Goal: Transaction & Acquisition: Book appointment/travel/reservation

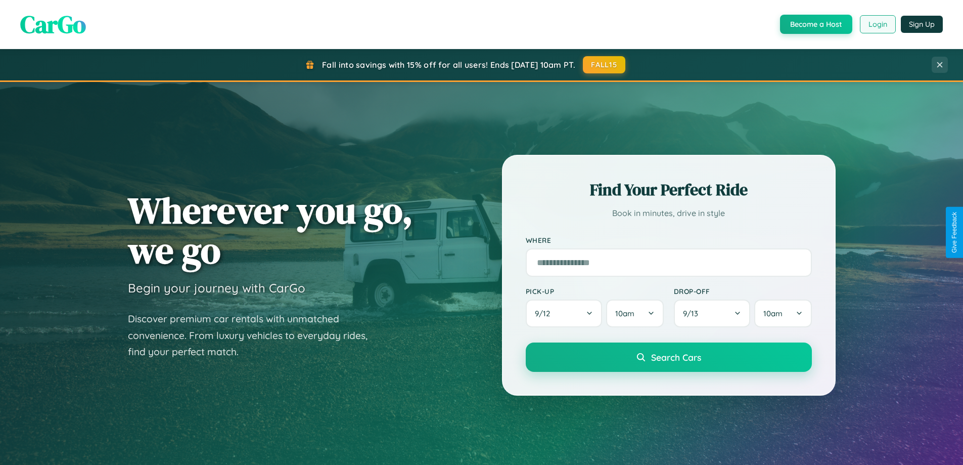
click at [877, 24] on button "Login" at bounding box center [878, 24] width 36 height 18
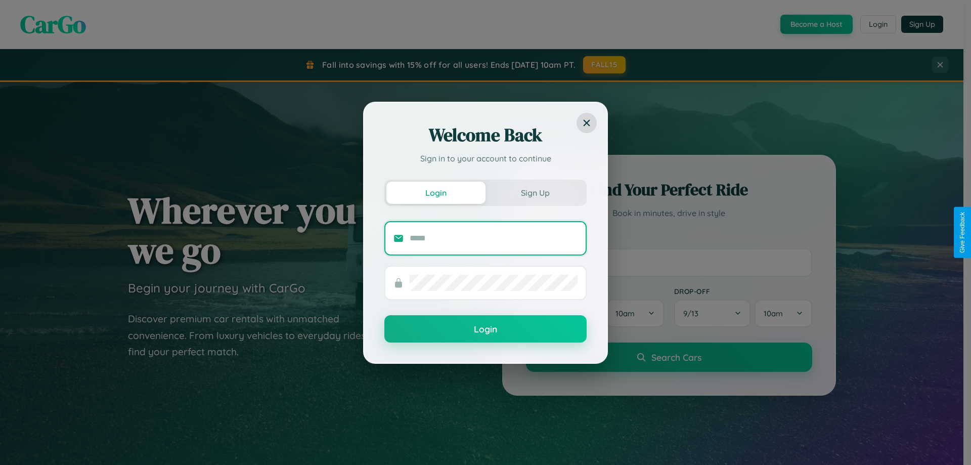
click at [493, 238] on input "text" at bounding box center [493, 238] width 168 height 16
type input "**********"
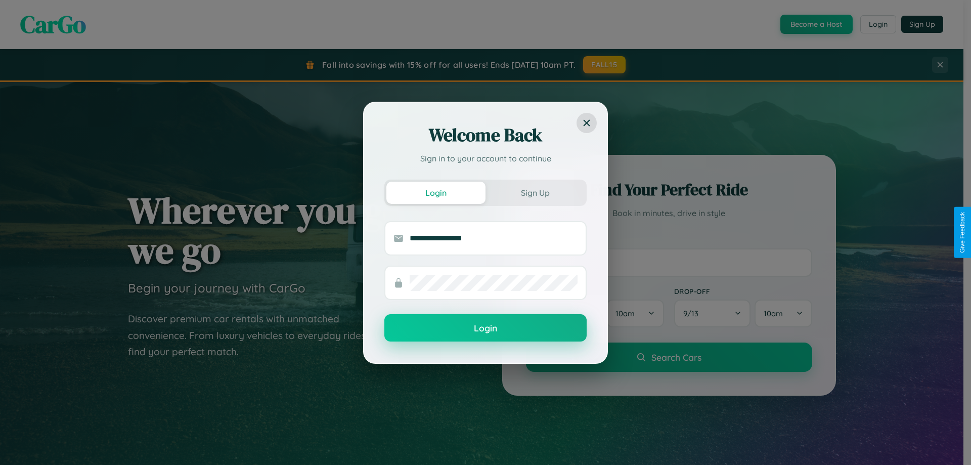
click at [485, 328] on button "Login" at bounding box center [485, 327] width 202 height 27
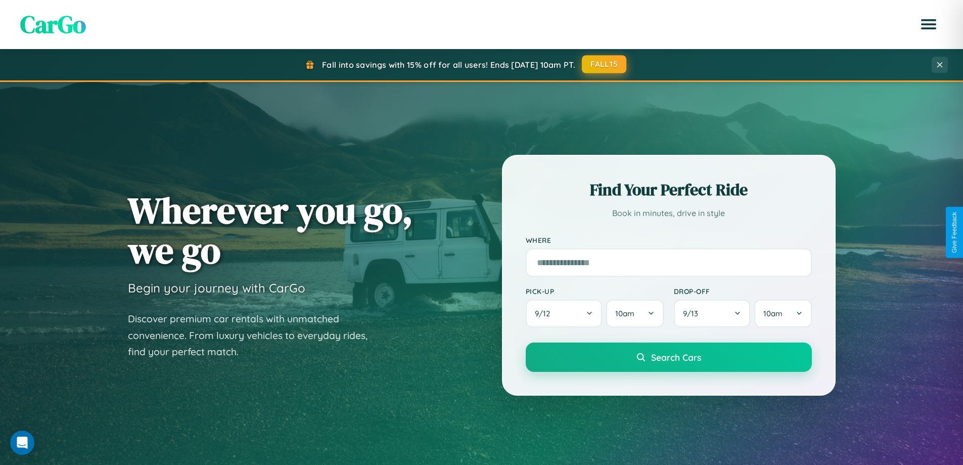
click at [605, 64] on button "FALL15" at bounding box center [604, 64] width 44 height 18
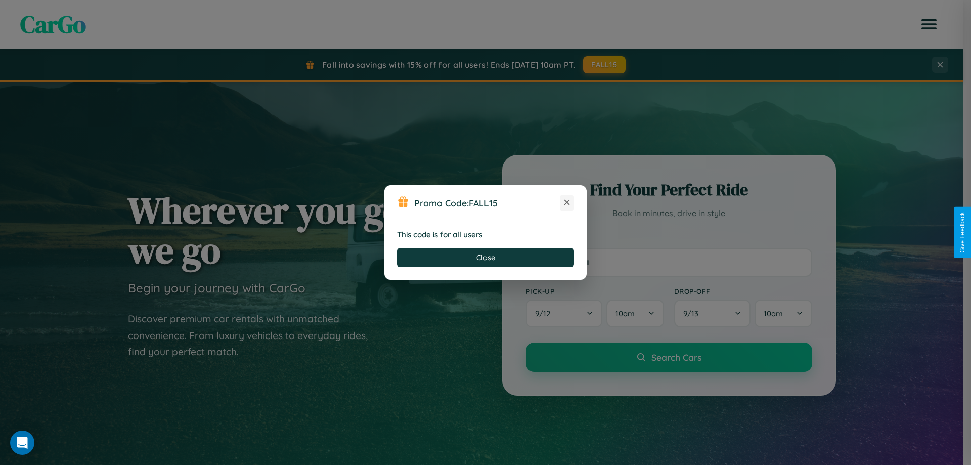
click at [567, 203] on icon at bounding box center [567, 202] width 10 height 10
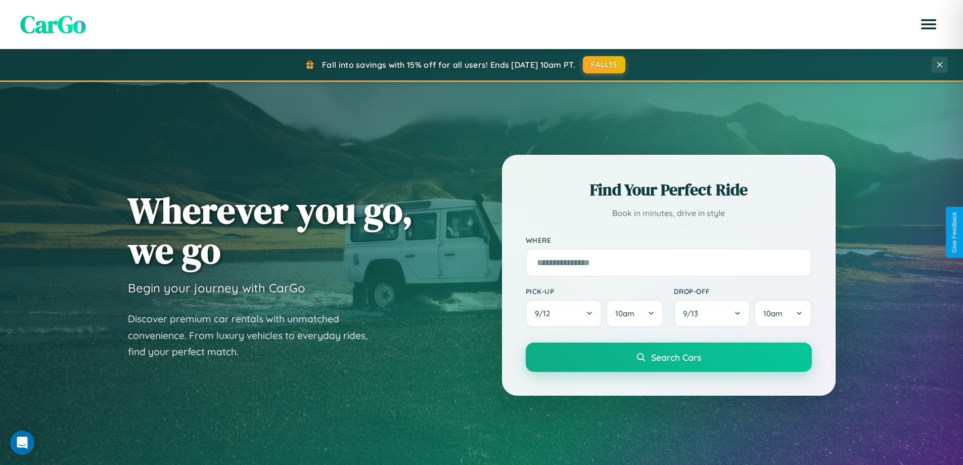
scroll to position [696, 0]
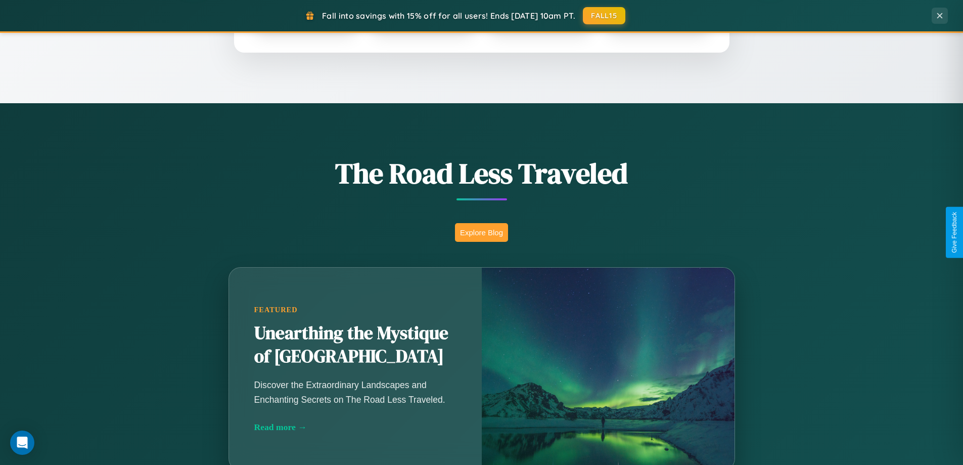
click at [481, 232] on button "Explore Blog" at bounding box center [481, 232] width 53 height 19
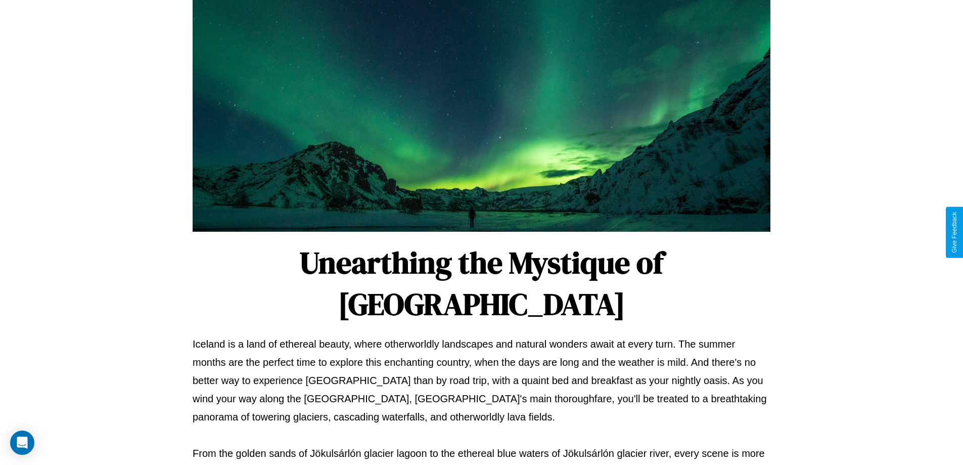
scroll to position [327, 0]
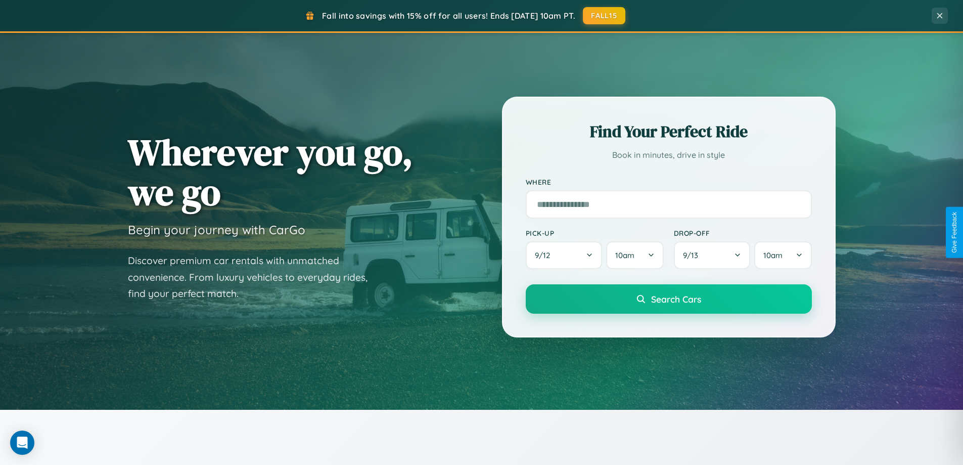
scroll to position [30, 0]
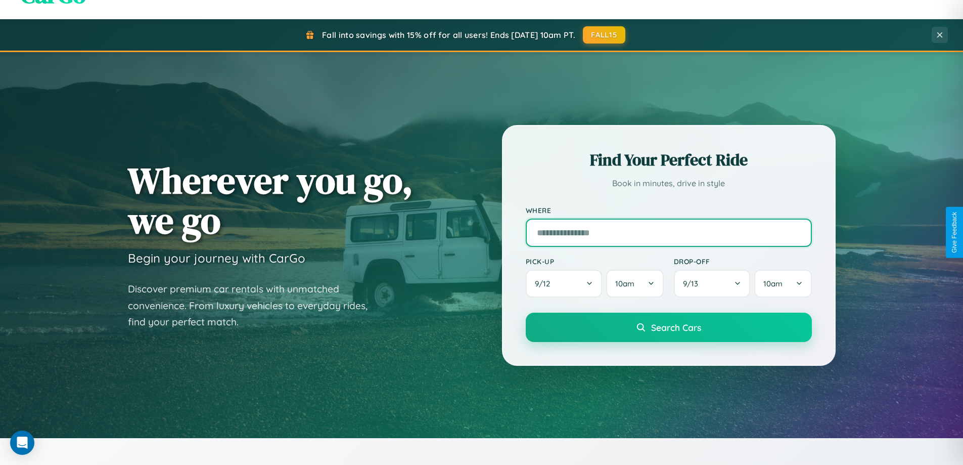
click at [668, 232] on input "text" at bounding box center [669, 232] width 286 height 28
type input "**********"
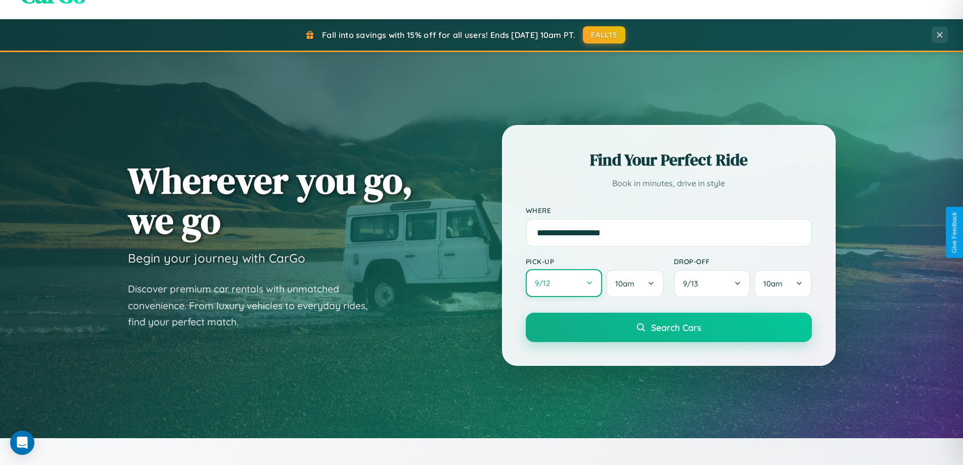
click at [564, 284] on button "9 / 12" at bounding box center [564, 283] width 77 height 28
select select "*"
select select "****"
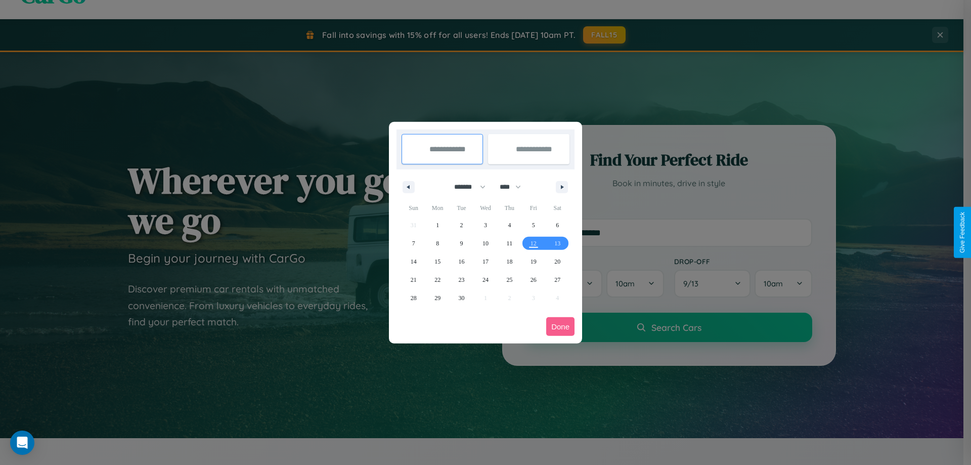
click at [465, 187] on select "******* ******** ***** ***** *** **** **** ****** ********* ******* ******** **…" at bounding box center [467, 186] width 43 height 17
select select "*"
drag, startPoint x: 515, startPoint y: 187, endPoint x: 485, endPoint y: 203, distance: 33.5
click at [515, 187] on select "**** **** **** **** **** **** **** **** **** **** **** **** **** **** **** ****…" at bounding box center [509, 186] width 30 height 17
select select "****"
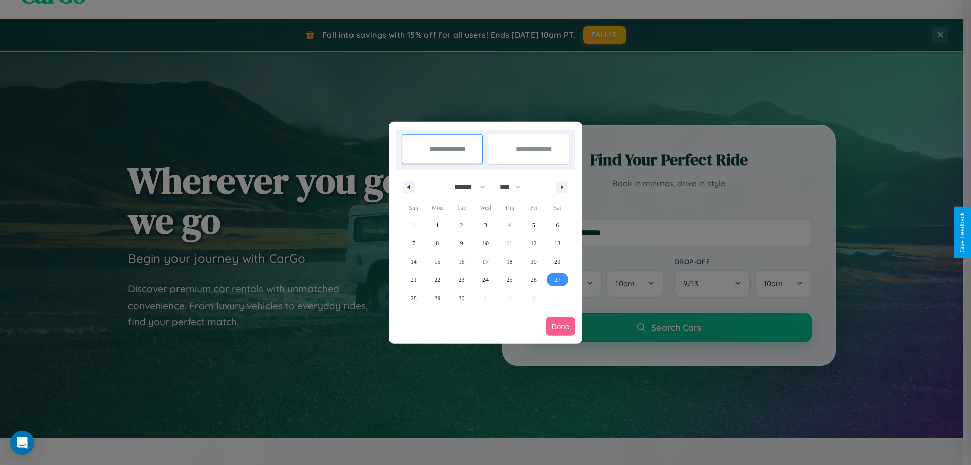
click at [557, 279] on span "27" at bounding box center [557, 279] width 6 height 18
type input "**********"
click at [562, 187] on icon "button" at bounding box center [563, 187] width 5 height 4
select select "*"
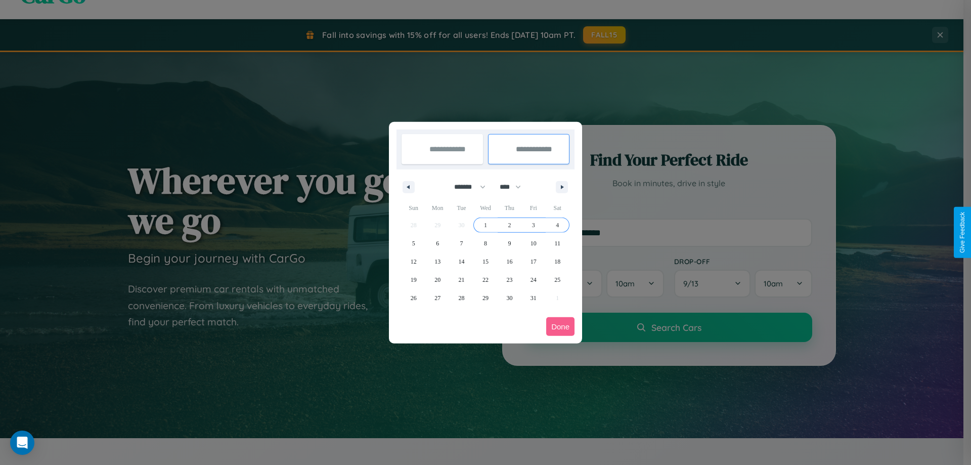
click at [557, 224] on span "4" at bounding box center [557, 225] width 3 height 18
type input "**********"
select select "*"
click at [560, 326] on button "Done" at bounding box center [560, 326] width 28 height 19
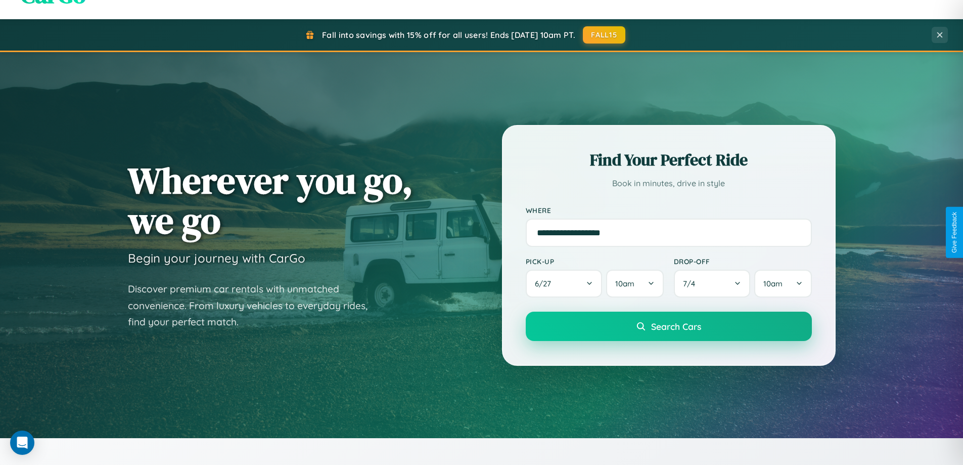
click at [668, 326] on span "Search Cars" at bounding box center [676, 325] width 50 height 11
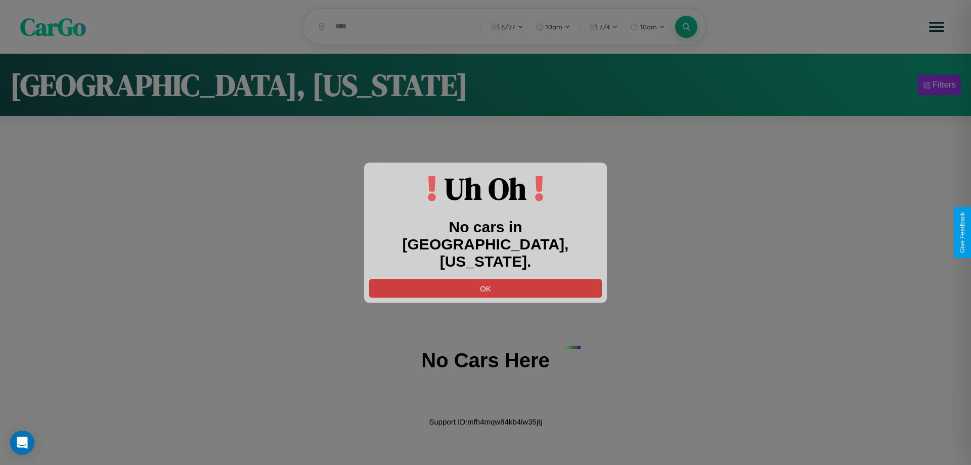
click at [485, 279] on button "OK" at bounding box center [485, 288] width 233 height 19
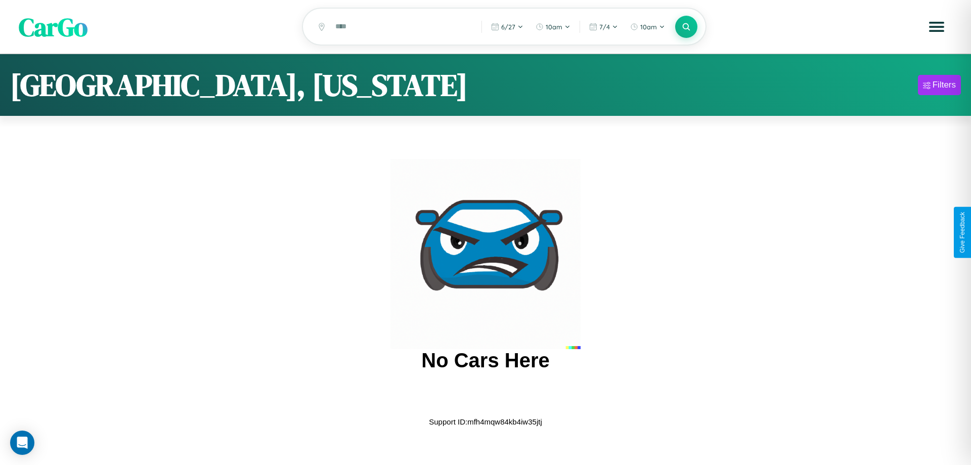
click at [53, 27] on span "CarGo" at bounding box center [53, 26] width 69 height 35
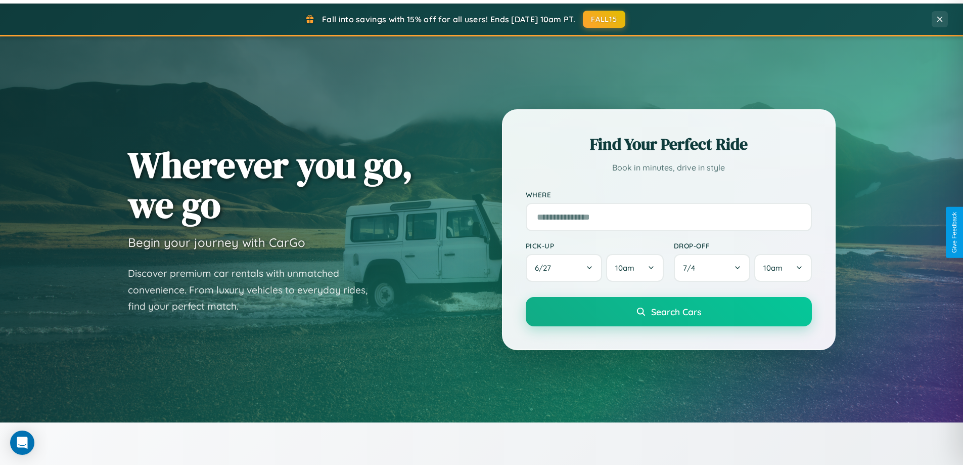
scroll to position [1624, 0]
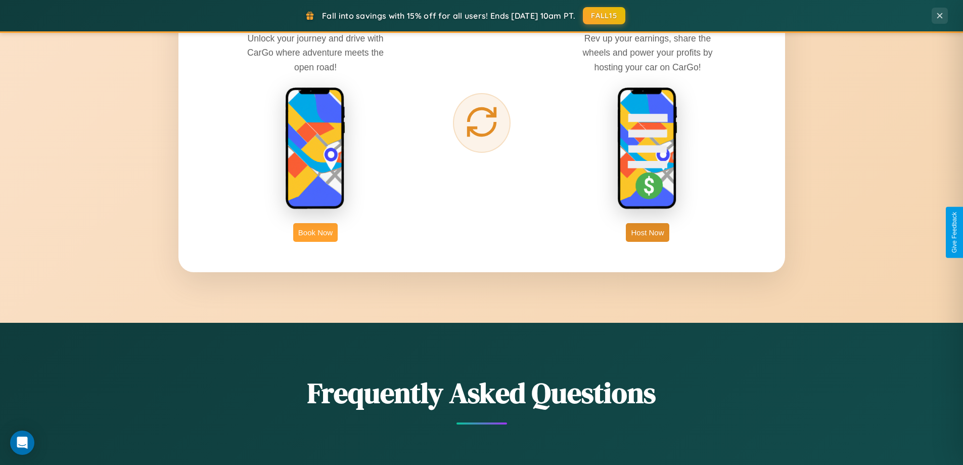
click at [315, 232] on button "Book Now" at bounding box center [315, 232] width 44 height 19
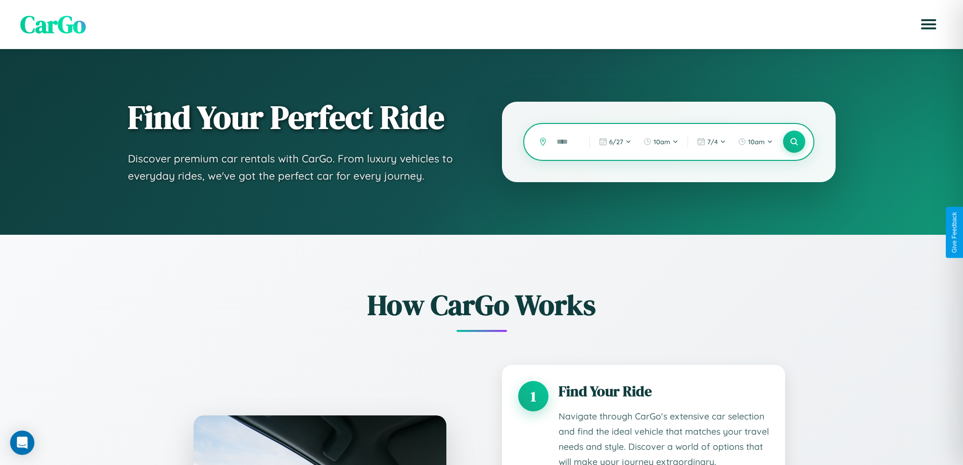
click at [566, 142] on input "text" at bounding box center [566, 142] width 28 height 18
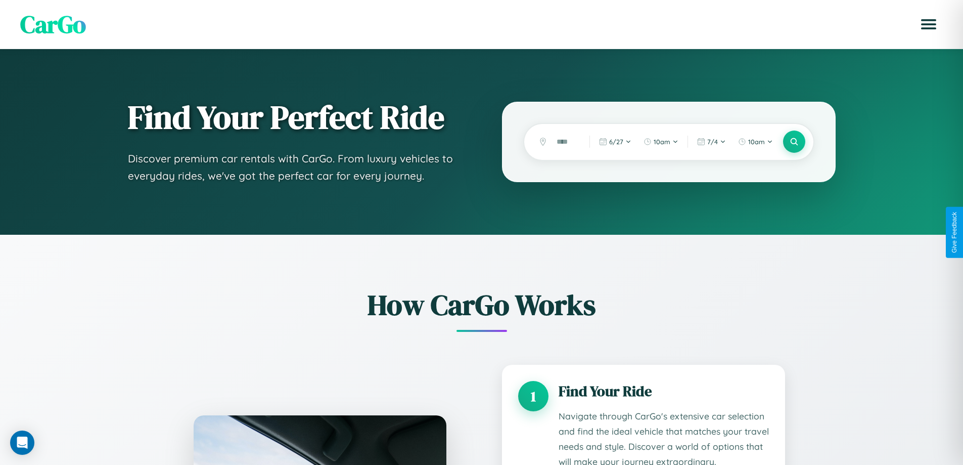
scroll to position [1483, 0]
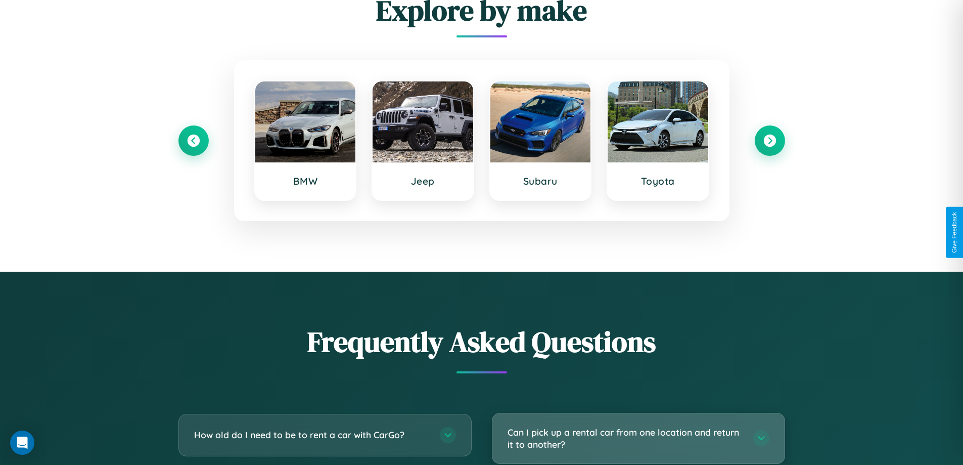
click at [638, 438] on h3 "Can I pick up a rental car from one location and return it to another?" at bounding box center [626, 438] width 236 height 25
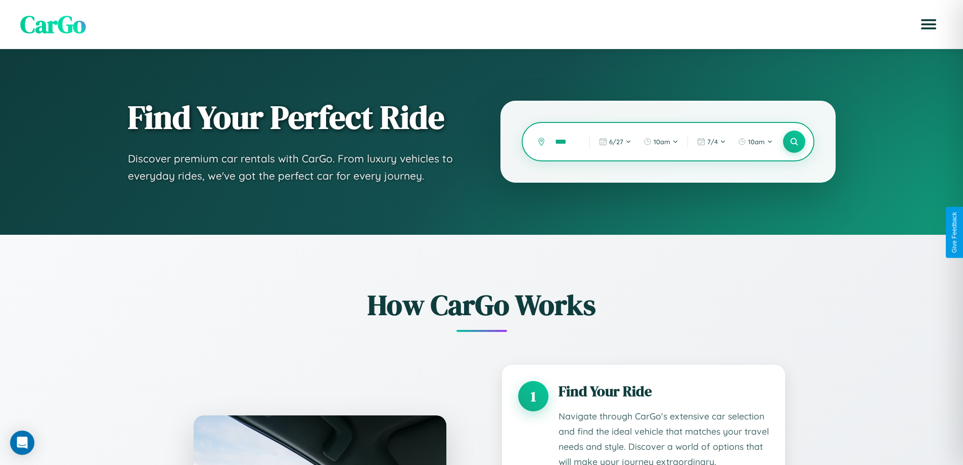
scroll to position [0, 0]
type input "*"
type input "******"
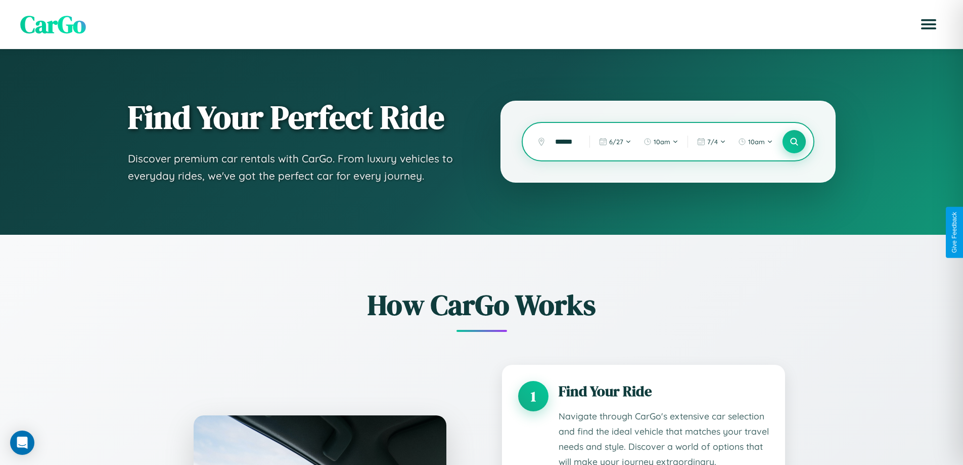
click at [794, 142] on icon at bounding box center [794, 142] width 10 height 10
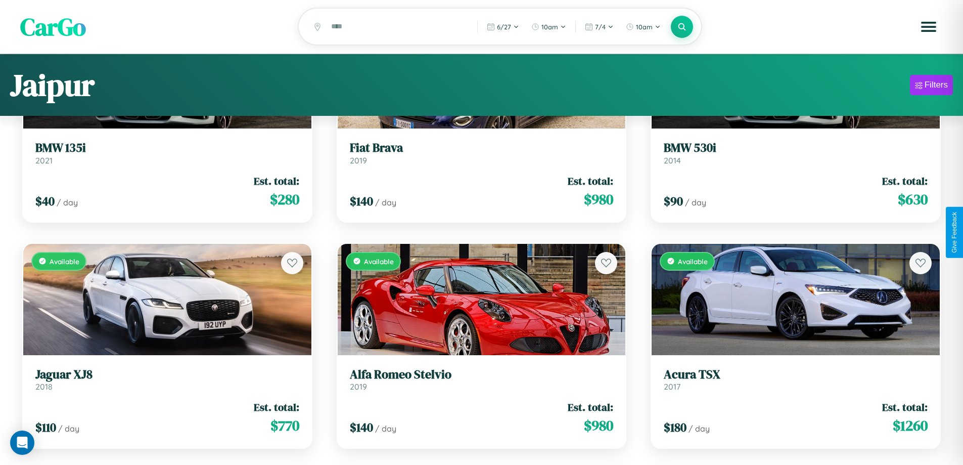
scroll to position [1802, 0]
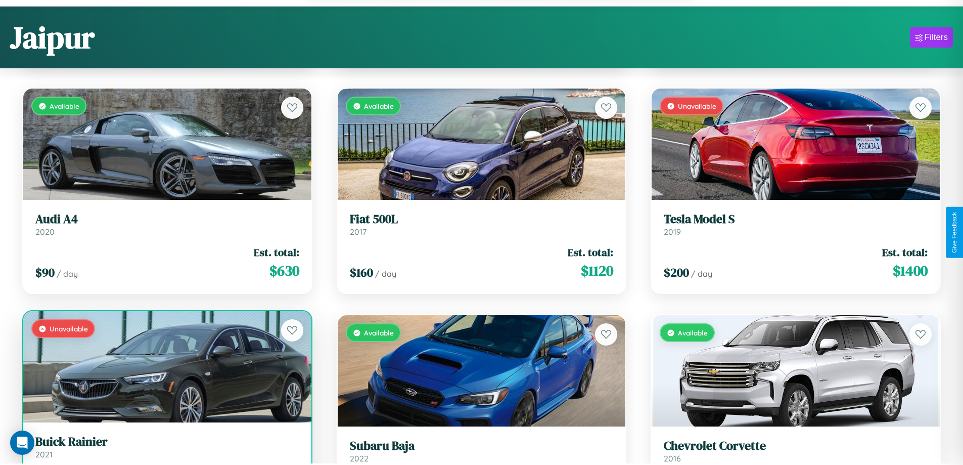
click at [166, 452] on link "Buick Rainier 2021" at bounding box center [167, 446] width 264 height 25
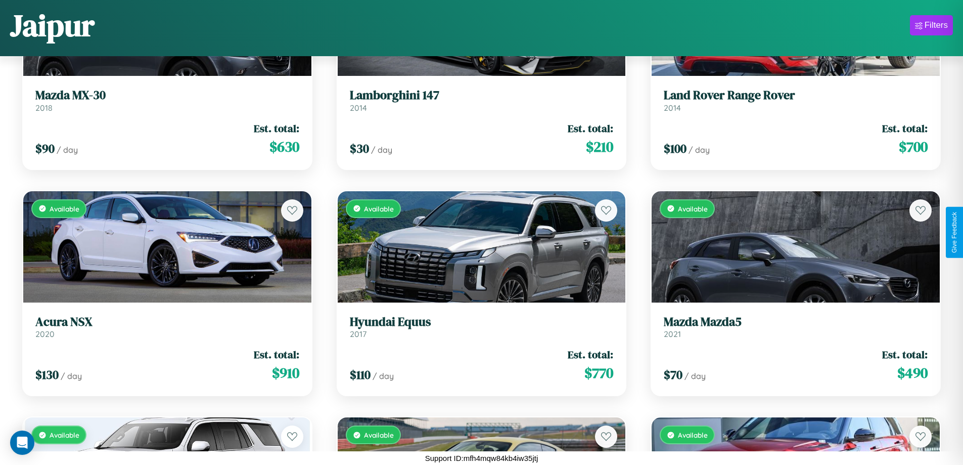
scroll to position [4896, 0]
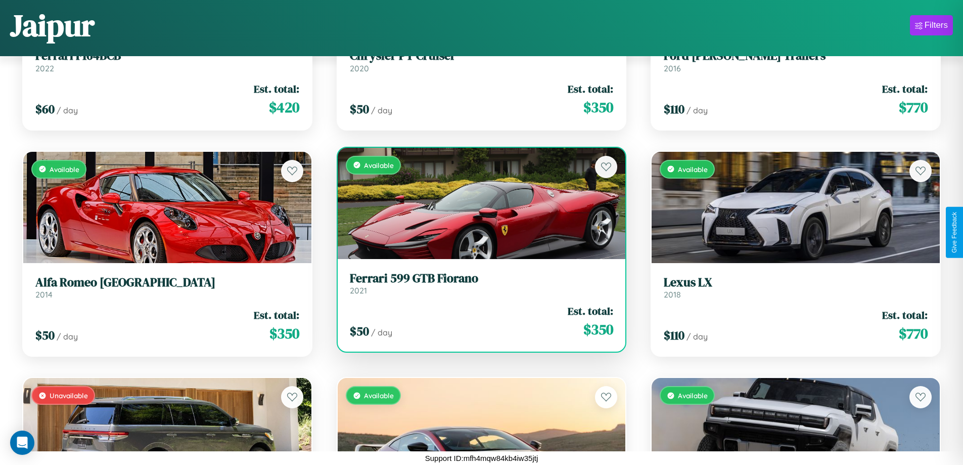
click at [477, 203] on div "Available" at bounding box center [482, 203] width 288 height 111
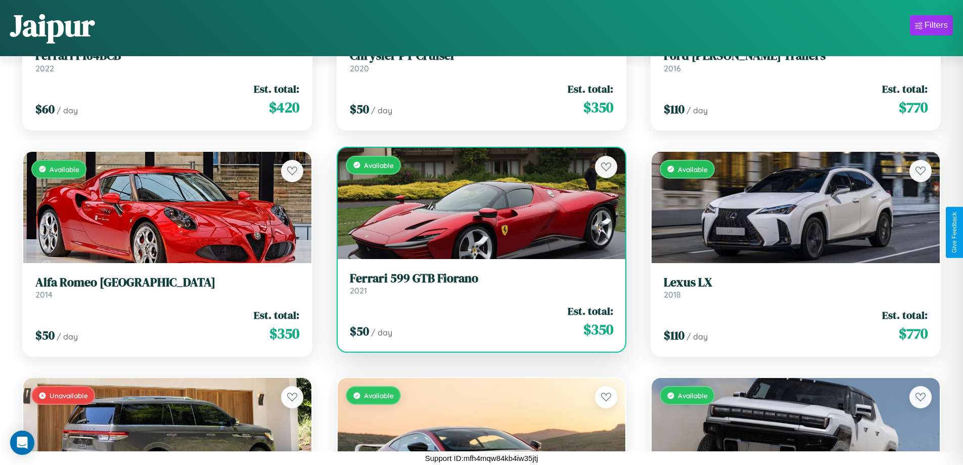
click at [477, 203] on div "Available" at bounding box center [482, 203] width 288 height 111
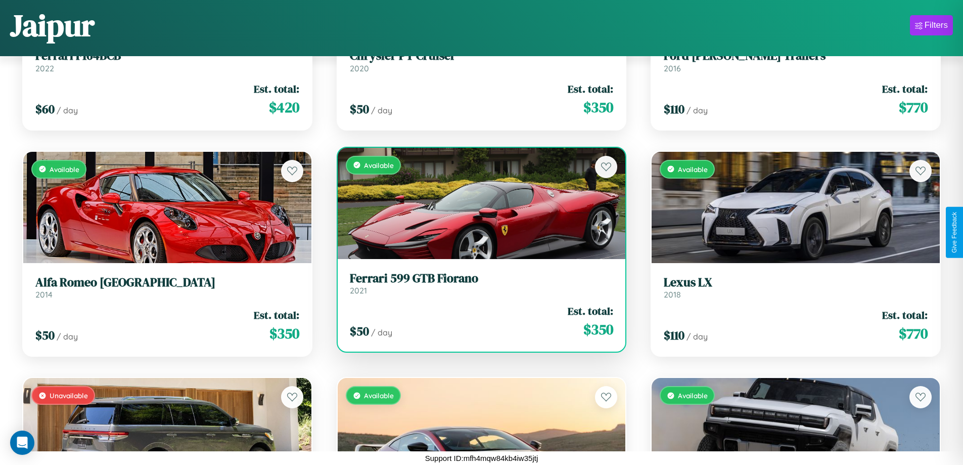
click at [477, 203] on div "Available" at bounding box center [482, 203] width 288 height 111
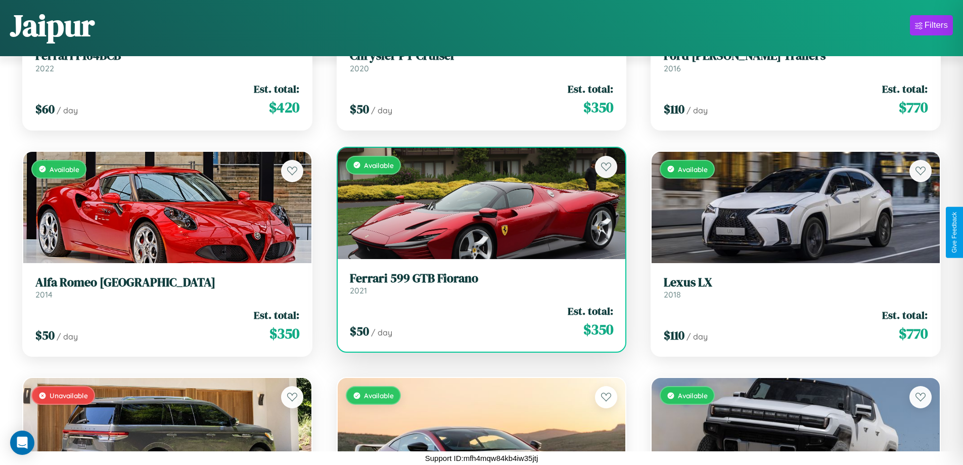
click at [477, 203] on div "Available" at bounding box center [482, 203] width 288 height 111
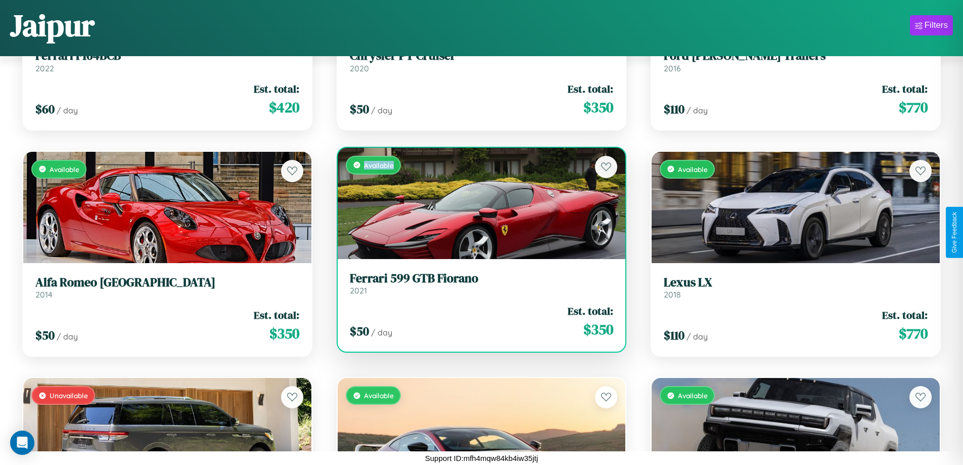
click at [477, 203] on div "Available" at bounding box center [482, 203] width 288 height 111
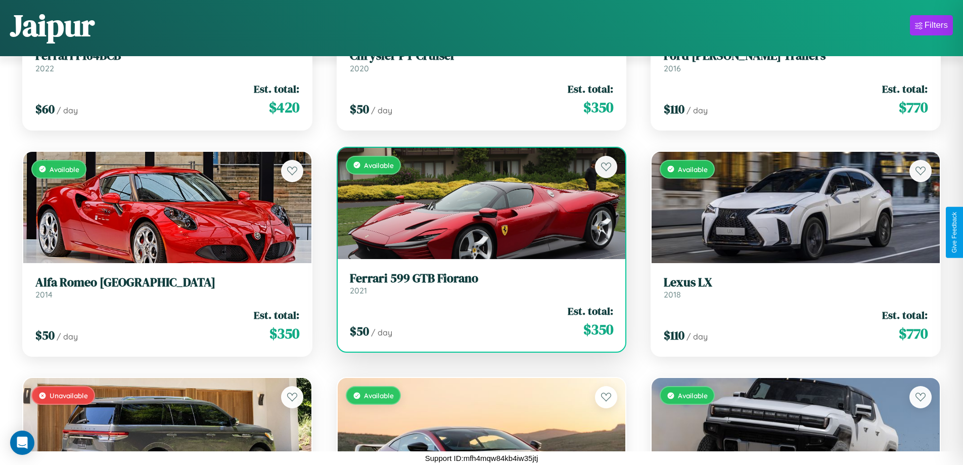
click at [477, 283] on h3 "Ferrari 599 GTB Fiorano" at bounding box center [482, 278] width 264 height 15
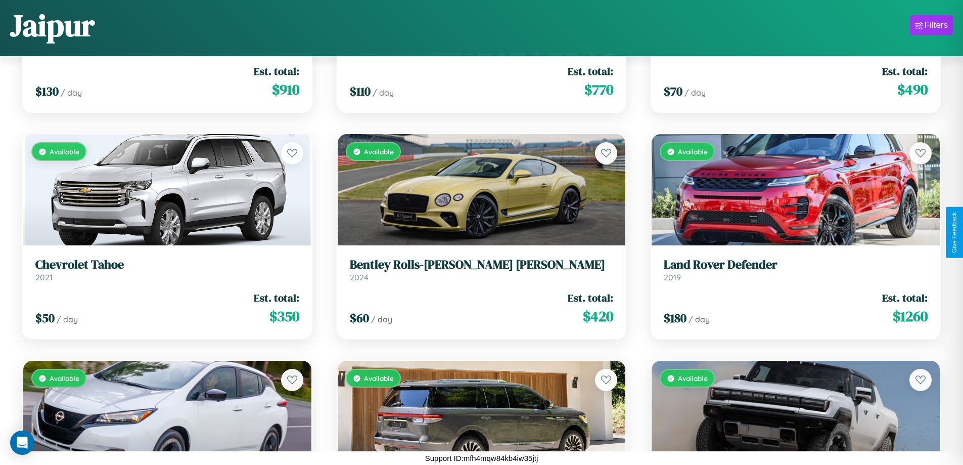
scroll to position [1953, 0]
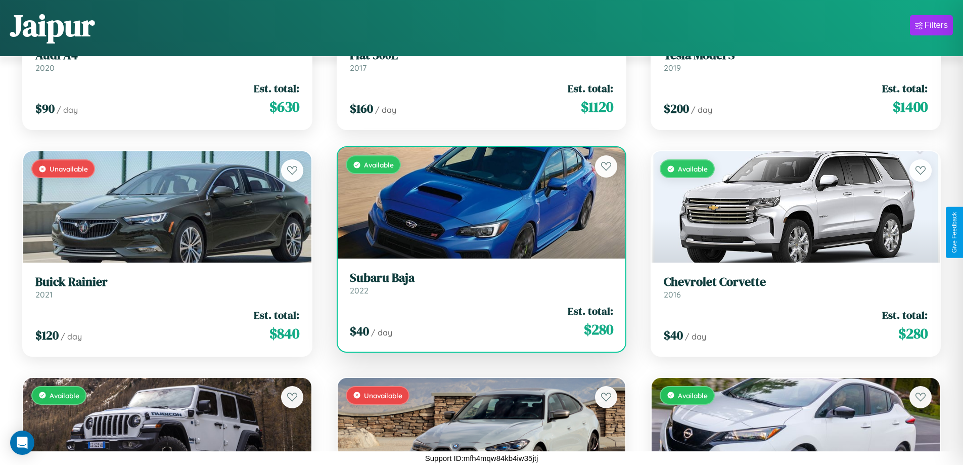
click at [477, 283] on h3 "Subaru Baja" at bounding box center [482, 277] width 264 height 15
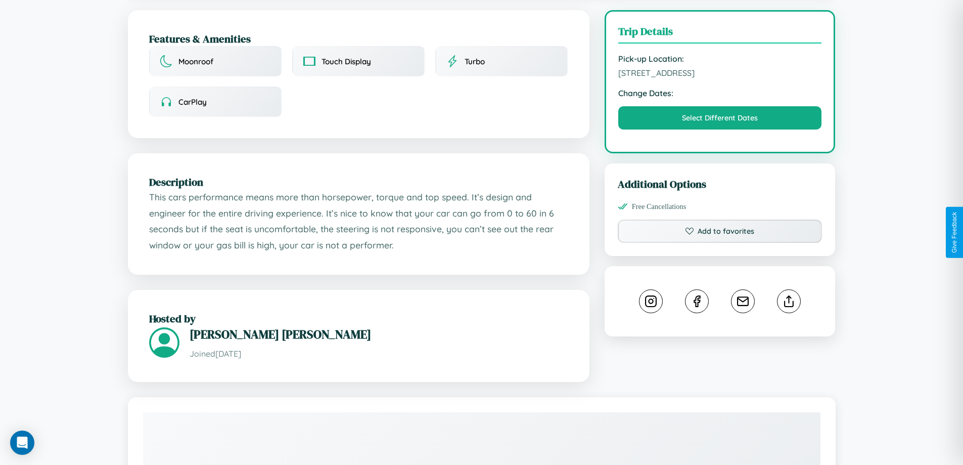
scroll to position [294, 0]
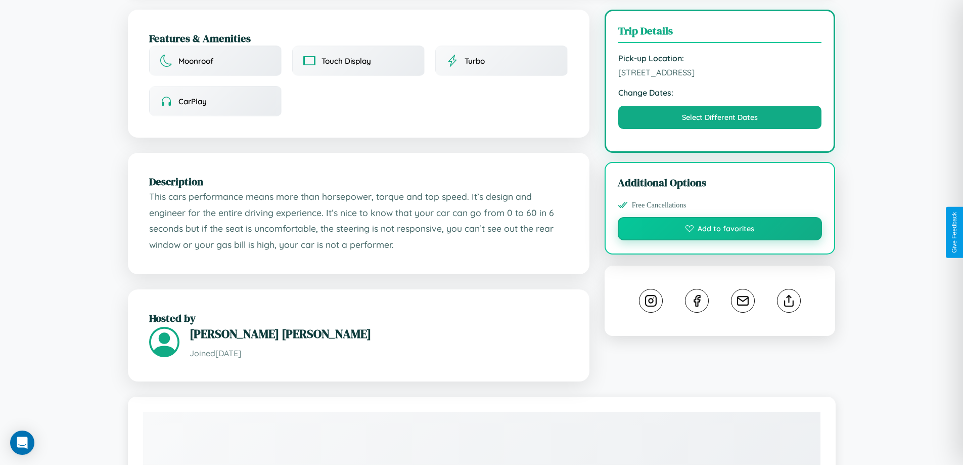
click at [720, 230] on button "Add to favorites" at bounding box center [720, 228] width 205 height 23
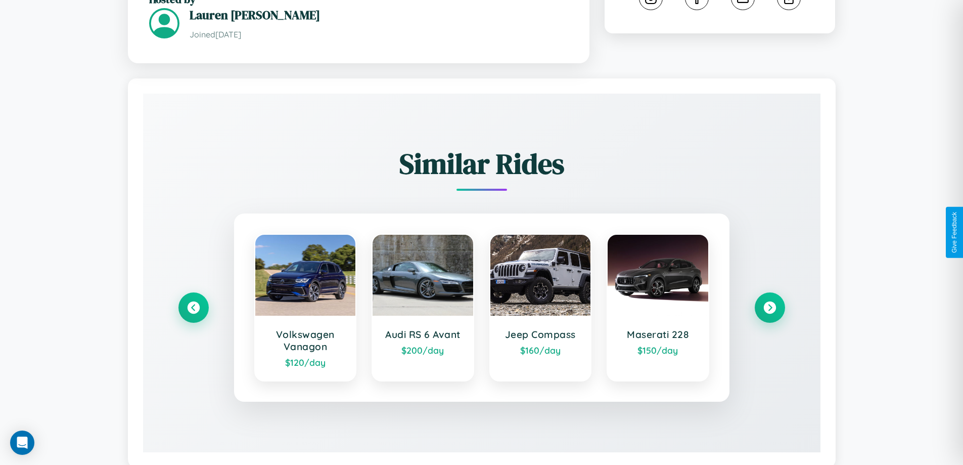
scroll to position [592, 0]
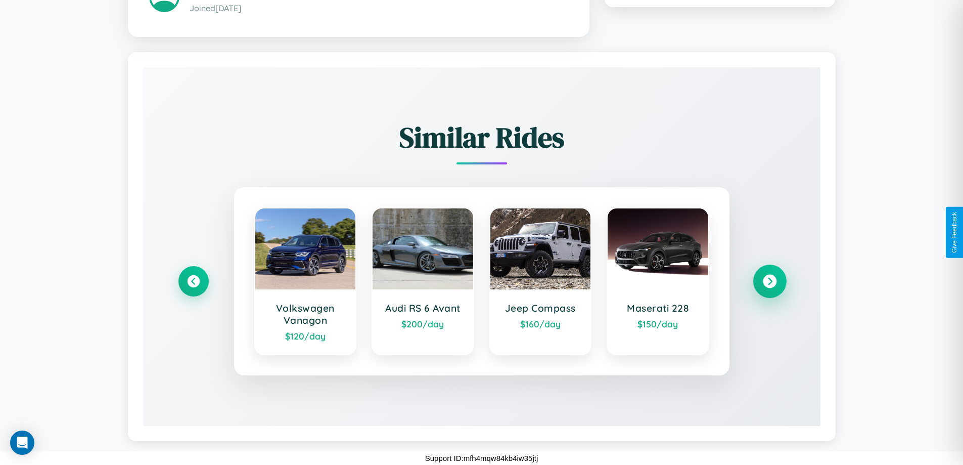
click at [769, 281] on icon at bounding box center [770, 281] width 14 height 14
